Goal: Transaction & Acquisition: Download file/media

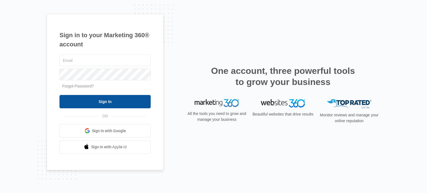
type input "[EMAIL_ADDRESS][DOMAIN_NAME]"
click at [104, 104] on input "Sign In" at bounding box center [104, 101] width 91 height 13
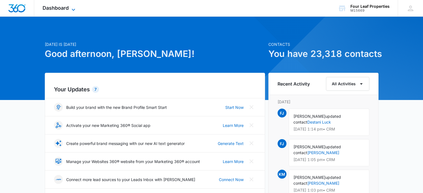
click at [66, 8] on span "Dashboard" at bounding box center [56, 8] width 26 height 6
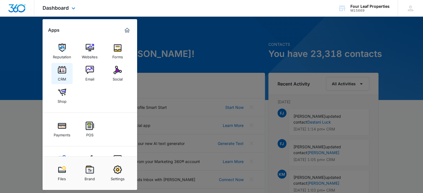
click at [58, 73] on img at bounding box center [62, 70] width 8 height 8
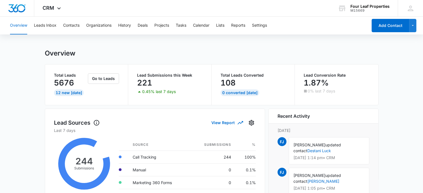
scroll to position [3, 0]
click at [55, 30] on button "Leads Inbox" at bounding box center [45, 26] width 23 height 18
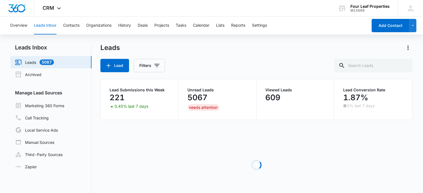
click at [49, 25] on button "Leads Inbox" at bounding box center [45, 26] width 23 height 18
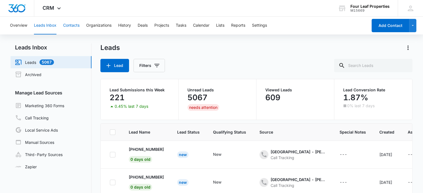
click at [72, 25] on button "Contacts" at bounding box center [71, 26] width 16 height 18
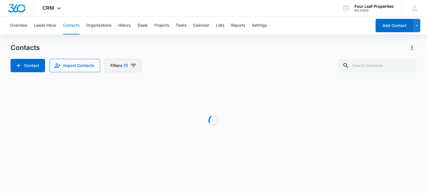
click at [131, 66] on icon "Filters" at bounding box center [133, 65] width 7 height 7
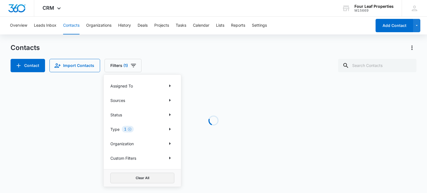
click at [133, 176] on button "Clear All" at bounding box center [142, 178] width 64 height 11
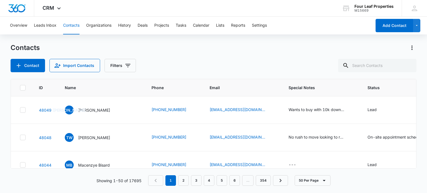
click at [181, 38] on div "Overview Leads Inbox Contacts Organizations History Deals Projects Tasks Calend…" at bounding box center [213, 105] width 427 height 176
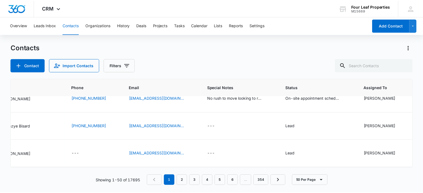
scroll to position [0, 79]
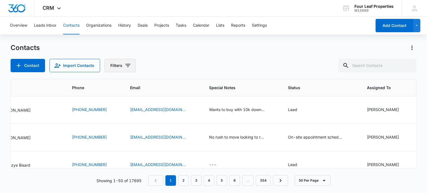
click at [126, 66] on icon "Filters" at bounding box center [127, 65] width 7 height 7
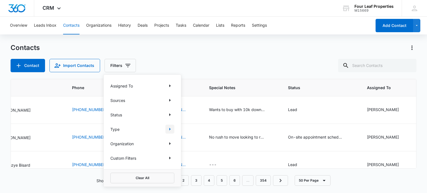
click at [170, 127] on icon "Show Type filters" at bounding box center [169, 129] width 7 height 7
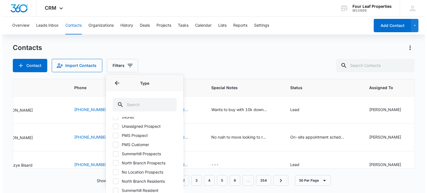
scroll to position [0, 0]
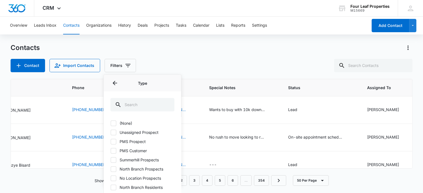
click at [111, 168] on icon at bounding box center [113, 169] width 5 height 5
click at [111, 169] on input "North Branch Prospects" at bounding box center [110, 169] width 0 height 0
checkbox input "true"
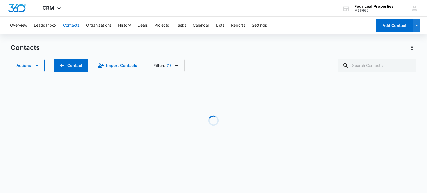
click at [203, 51] on div "Contacts" at bounding box center [213, 47] width 405 height 9
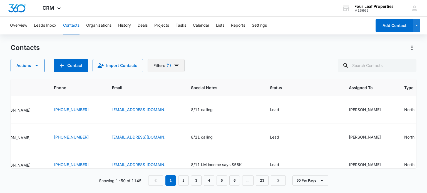
click at [174, 64] on icon "Filters" at bounding box center [176, 65] width 5 height 3
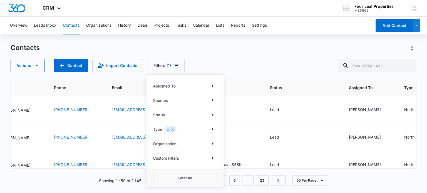
click at [249, 66] on div "Actions Contact Import Contacts Filters (1) Assigned To Sources Status Type 1 O…" at bounding box center [213, 65] width 405 height 13
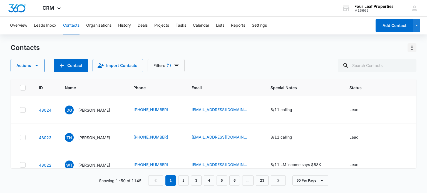
click at [412, 48] on icon "Actions" at bounding box center [411, 47] width 7 height 7
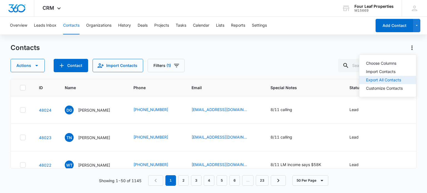
click at [380, 79] on div "Export All Contacts" at bounding box center [384, 80] width 37 height 4
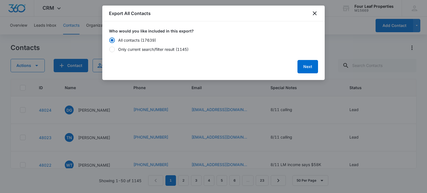
click at [113, 49] on div at bounding box center [112, 50] width 6 height 6
click at [109, 49] on input "Only current search/filter result (1145)" at bounding box center [109, 50] width 0 height 4
radio input "false"
radio input "true"
click at [305, 71] on button "Next" at bounding box center [307, 66] width 21 height 13
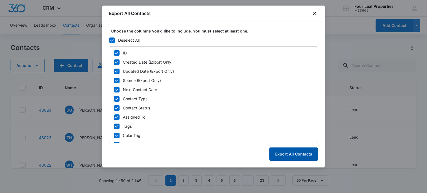
click at [307, 66] on div "ID Created Date (Export Only) Updated Date (Export Only) Source (Export Only) N…" at bounding box center [213, 94] width 209 height 97
click at [110, 39] on icon at bounding box center [111, 40] width 5 height 5
click at [109, 39] on input "Deselect All" at bounding box center [109, 40] width 0 height 4
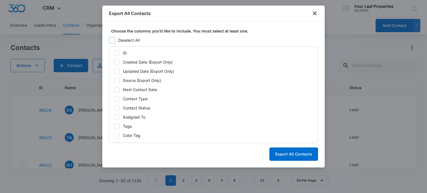
checkbox input "false"
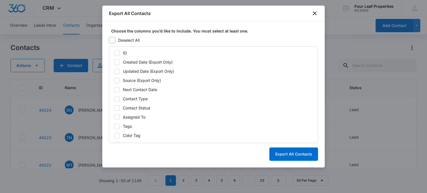
checkbox input "false"
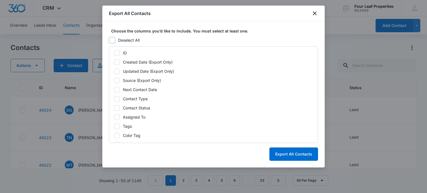
checkbox input "false"
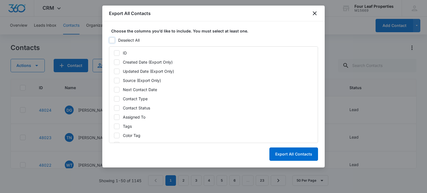
checkbox input "false"
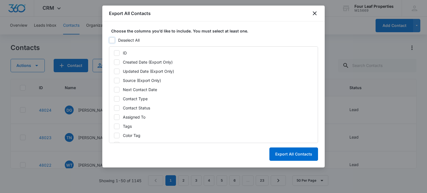
checkbox input "false"
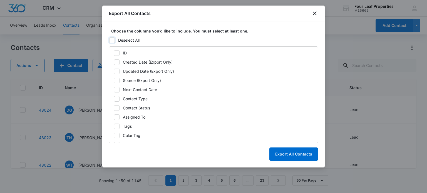
checkbox input "false"
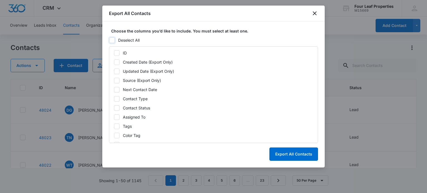
checkbox input "false"
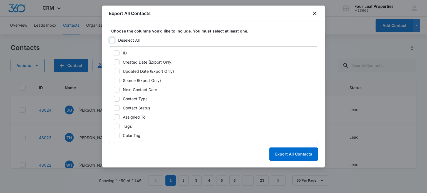
checkbox input "false"
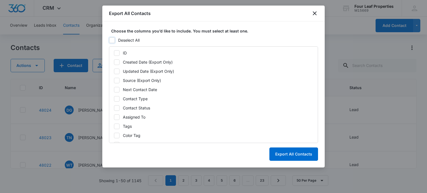
checkbox input "false"
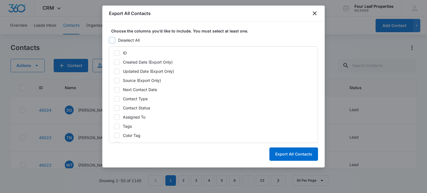
checkbox input "false"
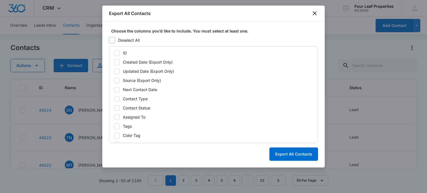
checkbox input "false"
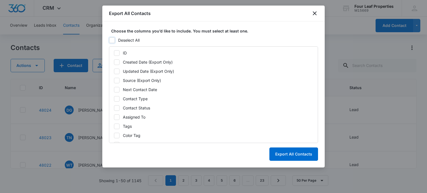
checkbox input "false"
click at [119, 54] on div at bounding box center [117, 53] width 6 height 6
click at [114, 54] on input "ID" at bounding box center [114, 53] width 0 height 4
checkbox input "true"
click at [118, 61] on icon at bounding box center [116, 62] width 5 height 5
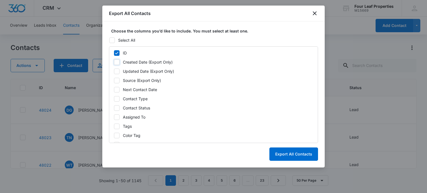
click at [114, 61] on input "Created Date (Export Only)" at bounding box center [114, 62] width 0 height 4
checkbox input "true"
click at [118, 70] on icon at bounding box center [116, 71] width 5 height 5
click at [114, 70] on input "Updated Date (Export Only)" at bounding box center [114, 71] width 0 height 4
checkbox input "true"
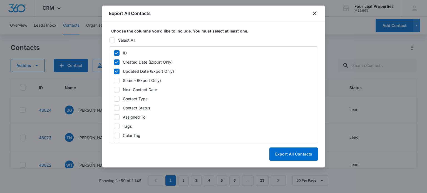
click at [117, 80] on icon at bounding box center [116, 80] width 5 height 5
click at [114, 80] on input "Source (Export Only)" at bounding box center [114, 81] width 0 height 4
checkbox input "true"
click at [117, 89] on icon at bounding box center [116, 89] width 3 height 3
click at [114, 89] on input "Next Contact Date" at bounding box center [114, 90] width 0 height 4
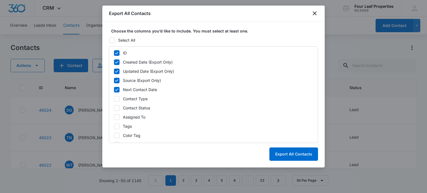
click at [116, 88] on icon at bounding box center [116, 89] width 5 height 5
click at [114, 88] on input "Next Contact Date" at bounding box center [114, 90] width 0 height 4
checkbox input "false"
click at [116, 98] on icon at bounding box center [116, 98] width 5 height 5
click at [114, 98] on input "Contact Type" at bounding box center [114, 99] width 0 height 4
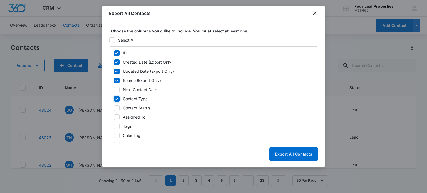
checkbox input "true"
click at [116, 108] on icon at bounding box center [116, 108] width 5 height 5
click at [114, 108] on input "Contact Status" at bounding box center [114, 108] width 0 height 4
checkbox input "true"
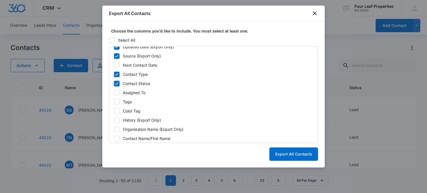
scroll to position [47, 0]
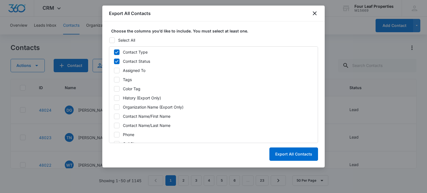
click at [116, 116] on icon at bounding box center [116, 116] width 3 height 3
click at [114, 116] on input "Contact Name/First Name" at bounding box center [114, 116] width 0 height 4
checkbox input "true"
click at [116, 123] on icon at bounding box center [116, 125] width 5 height 5
click at [114, 124] on input "Contact Name/Last Name" at bounding box center [114, 126] width 0 height 4
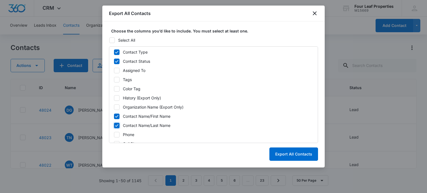
checkbox input "true"
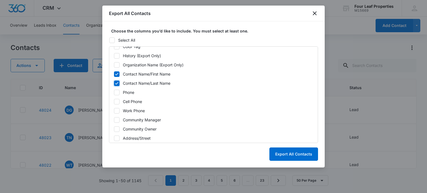
scroll to position [90, 0]
click at [116, 91] on icon at bounding box center [116, 91] width 3 height 3
click at [114, 91] on input "Phone" at bounding box center [114, 92] width 0 height 4
checkbox input "true"
click at [116, 100] on icon at bounding box center [116, 100] width 5 height 5
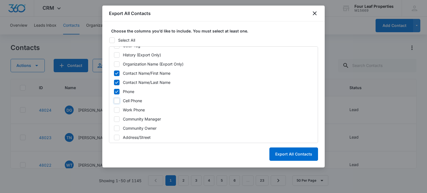
click at [114, 100] on input "Cell Phone" at bounding box center [114, 101] width 0 height 4
checkbox input "true"
click at [117, 109] on icon at bounding box center [116, 110] width 5 height 5
click at [114, 109] on input "Work Phone" at bounding box center [114, 110] width 0 height 4
checkbox input "true"
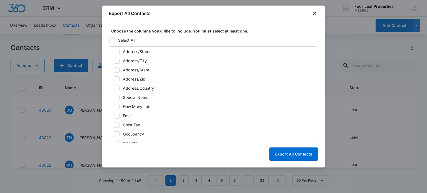
scroll to position [176, 0]
click at [116, 96] on icon at bounding box center [116, 96] width 5 height 5
click at [114, 96] on input "Special Notes" at bounding box center [114, 97] width 0 height 4
checkbox input "true"
click at [116, 114] on icon at bounding box center [116, 115] width 5 height 5
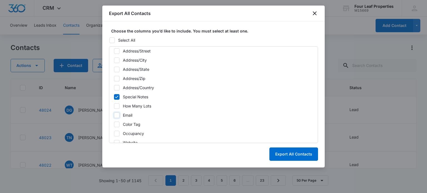
click at [114, 114] on input "Email" at bounding box center [114, 115] width 0 height 4
checkbox input "true"
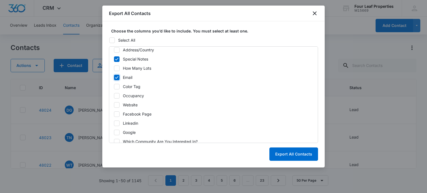
scroll to position [214, 0]
click at [297, 156] on button "Export All Contacts" at bounding box center [293, 154] width 49 height 13
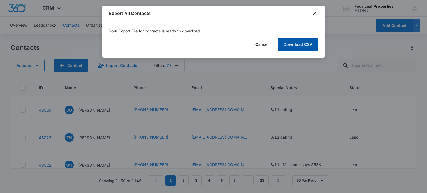
click at [290, 45] on link "Download CSV" at bounding box center [298, 44] width 40 height 13
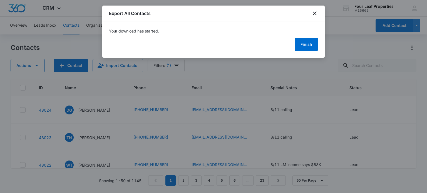
click at [318, 15] on div "Export All Contacts" at bounding box center [213, 14] width 222 height 16
click at [314, 14] on icon "close" at bounding box center [314, 13] width 7 height 7
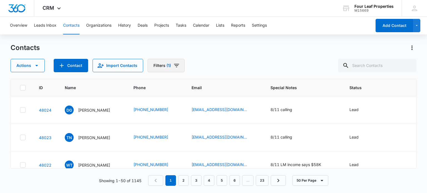
click at [176, 65] on icon "Filters" at bounding box center [176, 65] width 7 height 7
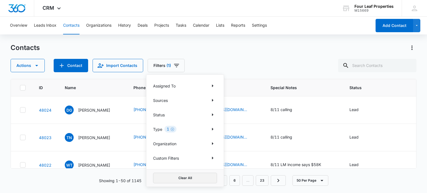
click at [187, 178] on button "Clear All" at bounding box center [185, 178] width 64 height 11
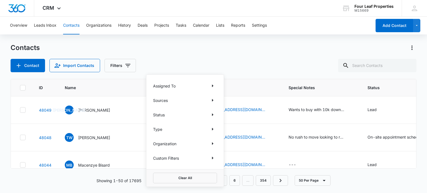
click at [250, 70] on div "Contact Import Contacts Filters Assigned To Sources Status Type Organization Cu…" at bounding box center [213, 65] width 405 height 13
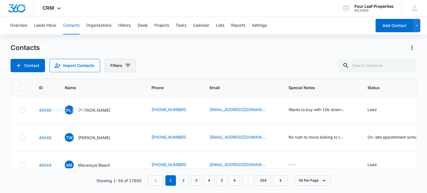
click at [125, 66] on icon "Filters" at bounding box center [127, 65] width 7 height 7
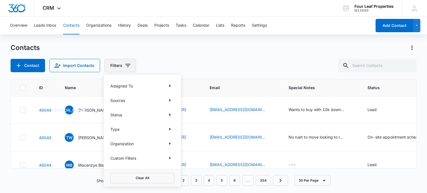
click at [125, 66] on icon "Filters" at bounding box center [127, 65] width 7 height 7
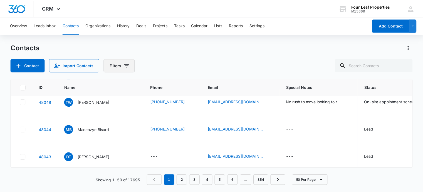
scroll to position [0, 0]
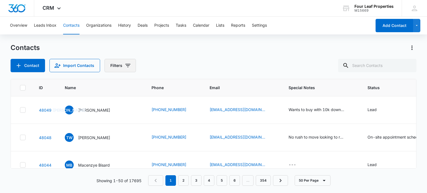
click at [128, 66] on icon "Filters" at bounding box center [127, 65] width 7 height 7
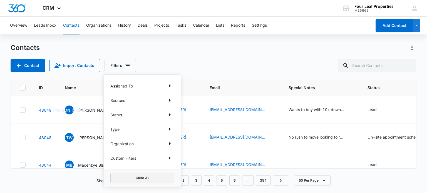
click at [146, 174] on button "Clear All" at bounding box center [142, 178] width 64 height 11
click at [206, 60] on div "Contact Import Contacts Filters Assigned To Sources Status Type Organization Cu…" at bounding box center [213, 65] width 405 height 13
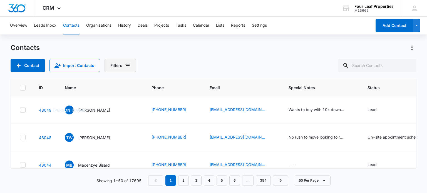
click at [126, 65] on icon "Filters" at bounding box center [127, 65] width 5 height 3
click at [193, 56] on div "Contacts Contact Import Contacts Filters" at bounding box center [213, 57] width 405 height 29
click at [129, 65] on icon "Filters" at bounding box center [127, 65] width 7 height 7
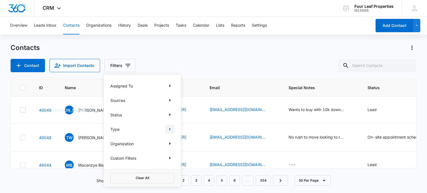
click at [169, 127] on icon "Show Type filters" at bounding box center [169, 129] width 7 height 7
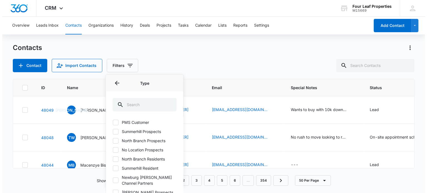
scroll to position [11, 0]
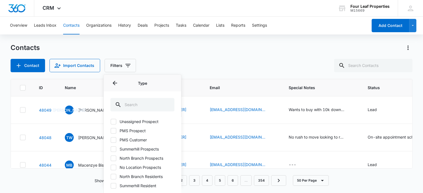
click at [115, 148] on icon at bounding box center [113, 149] width 5 height 5
click at [111, 149] on input "Summerhill Prospects" at bounding box center [110, 149] width 0 height 0
checkbox input "true"
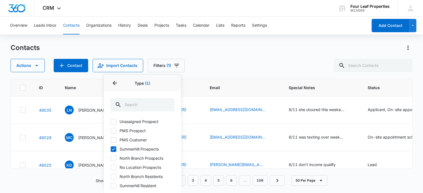
click at [243, 54] on div "Contacts Actions Contact Import Contacts Filters (1) Assigned To Sources Status…" at bounding box center [211, 57] width 401 height 29
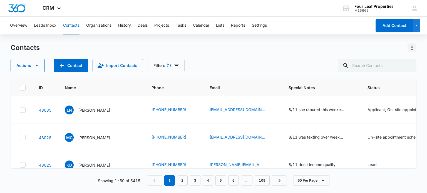
click at [411, 46] on icon "Actions" at bounding box center [411, 48] width 1 height 4
click at [368, 80] on div "Export All Contacts" at bounding box center [384, 80] width 37 height 4
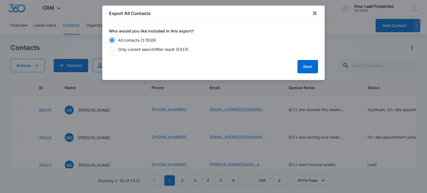
click at [113, 48] on div at bounding box center [112, 50] width 6 height 6
click at [109, 48] on input "Only current search/filter result (5415)" at bounding box center [109, 50] width 0 height 4
radio input "false"
radio input "true"
click at [315, 69] on button "Next" at bounding box center [307, 66] width 21 height 13
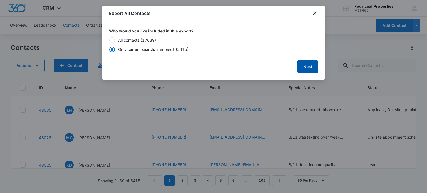
click at [308, 68] on button "Next" at bounding box center [307, 66] width 21 height 13
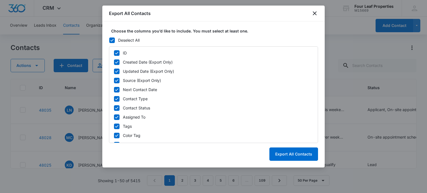
click at [112, 41] on icon at bounding box center [111, 40] width 3 height 3
click at [109, 41] on input "Deselect All" at bounding box center [109, 40] width 0 height 4
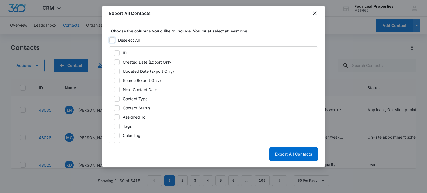
checkbox input "false"
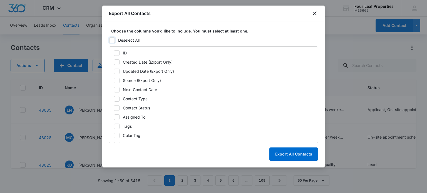
checkbox input "false"
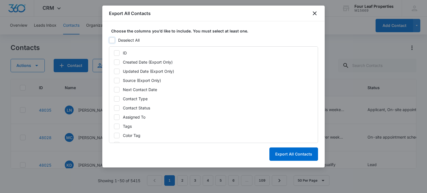
checkbox input "false"
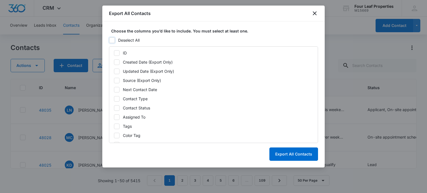
checkbox input "false"
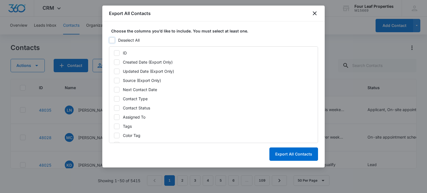
checkbox input "false"
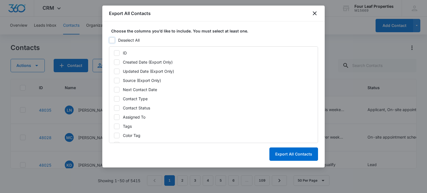
checkbox input "false"
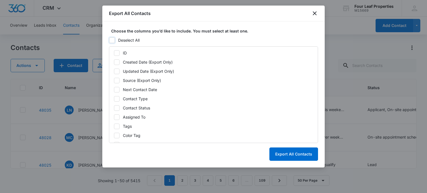
checkbox input "false"
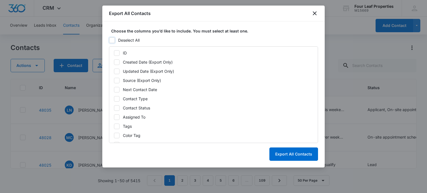
checkbox input "false"
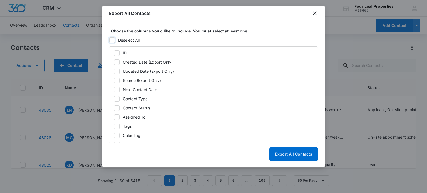
checkbox input "false"
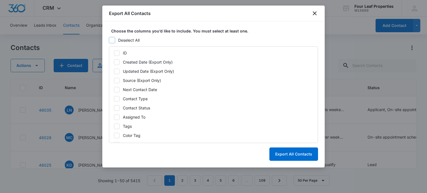
checkbox input "false"
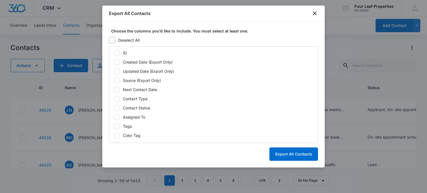
checkbox input "false"
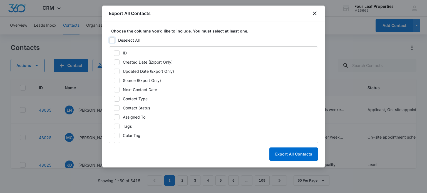
checkbox input "false"
click at [116, 53] on icon at bounding box center [116, 53] width 5 height 5
click at [114, 53] on input "ID" at bounding box center [114, 53] width 0 height 4
checkbox input "true"
click at [116, 62] on icon at bounding box center [116, 62] width 5 height 5
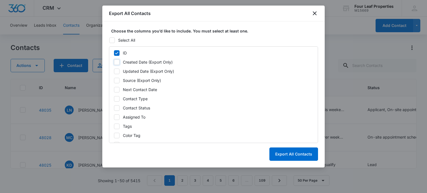
click at [114, 62] on input "Created Date (Export Only)" at bounding box center [114, 62] width 0 height 4
checkbox input "true"
click at [116, 69] on icon at bounding box center [116, 71] width 5 height 5
click at [114, 69] on input "Updated Date (Export Only)" at bounding box center [114, 71] width 0 height 4
checkbox input "true"
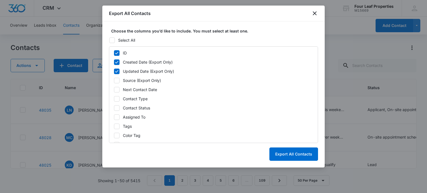
click at [117, 82] on icon at bounding box center [116, 80] width 5 height 5
click at [114, 82] on input "Source (Export Only)" at bounding box center [114, 81] width 0 height 4
checkbox input "true"
click at [118, 99] on icon at bounding box center [116, 98] width 5 height 5
click at [114, 99] on input "Contact Type" at bounding box center [114, 99] width 0 height 4
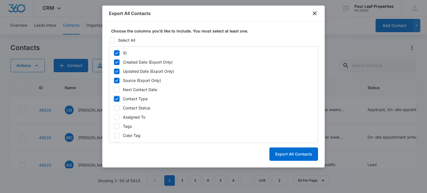
checkbox input "true"
click at [118, 108] on icon at bounding box center [116, 108] width 5 height 5
click at [114, 108] on input "Contact Status" at bounding box center [114, 108] width 0 height 4
checkbox input "true"
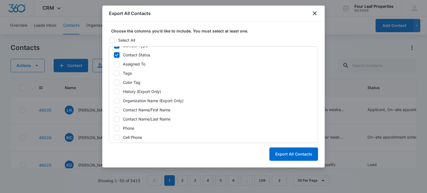
scroll to position [53, 0]
click at [118, 109] on icon at bounding box center [116, 109] width 5 height 5
click at [114, 109] on input "Contact Name/First Name" at bounding box center [114, 110] width 0 height 4
checkbox input "true"
click at [116, 118] on icon at bounding box center [116, 118] width 5 height 5
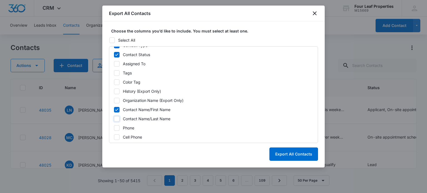
click at [114, 118] on input "Contact Name/Last Name" at bounding box center [114, 119] width 0 height 4
checkbox input "true"
click at [116, 129] on icon at bounding box center [116, 128] width 5 height 5
click at [114, 129] on input "Phone" at bounding box center [114, 128] width 0 height 4
checkbox input "true"
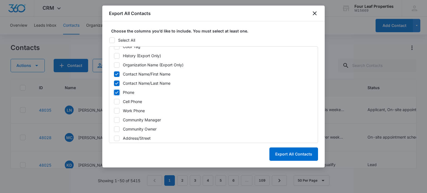
scroll to position [89, 0]
click at [115, 100] on icon at bounding box center [116, 101] width 5 height 5
click at [114, 100] on input "Cell Phone" at bounding box center [114, 102] width 0 height 4
checkbox input "true"
click at [117, 112] on icon at bounding box center [116, 110] width 5 height 5
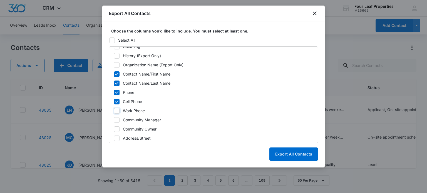
click at [114, 112] on input "Work Phone" at bounding box center [114, 111] width 0 height 4
checkbox input "true"
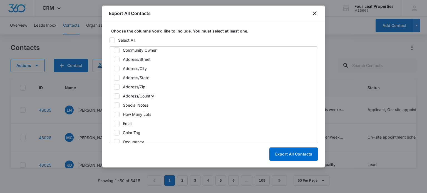
scroll to position [168, 0]
click at [116, 103] on icon at bounding box center [116, 104] width 5 height 5
click at [114, 103] on input "Special Notes" at bounding box center [114, 105] width 0 height 4
checkbox input "true"
click at [117, 122] on icon at bounding box center [116, 123] width 3 height 3
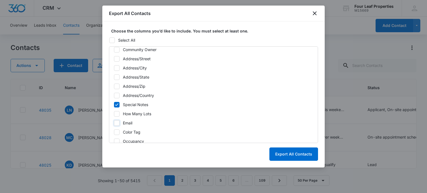
click at [114, 122] on input "Email" at bounding box center [114, 123] width 0 height 4
checkbox input "true"
click at [293, 152] on button "Export All Contacts" at bounding box center [293, 154] width 49 height 13
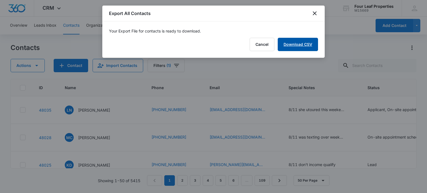
click at [304, 48] on link "Download CSV" at bounding box center [298, 44] width 40 height 13
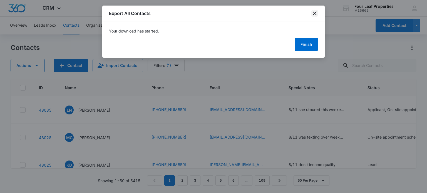
click at [316, 15] on icon "close" at bounding box center [315, 13] width 4 height 4
